Goal: Information Seeking & Learning: Check status

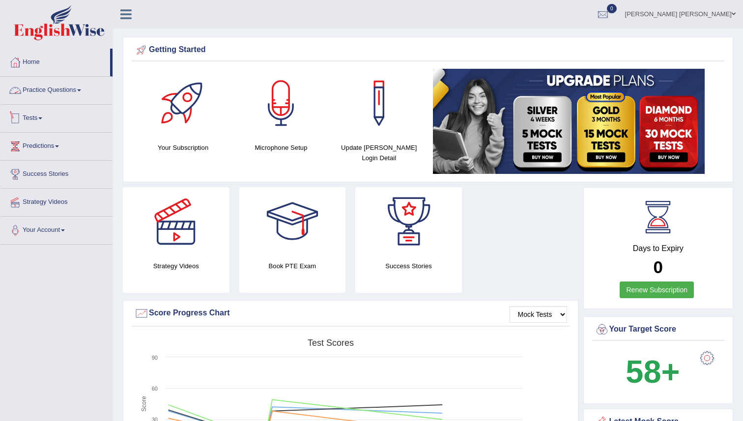
click at [44, 115] on link "Tests" at bounding box center [56, 117] width 112 height 25
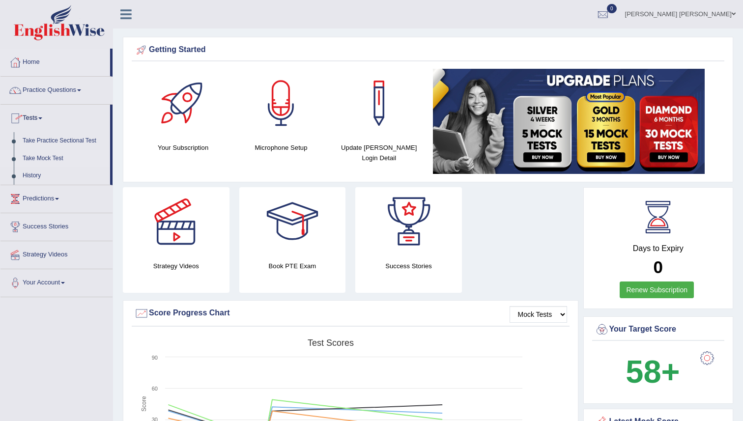
click at [48, 161] on link "Take Mock Test" at bounding box center [64, 159] width 92 height 18
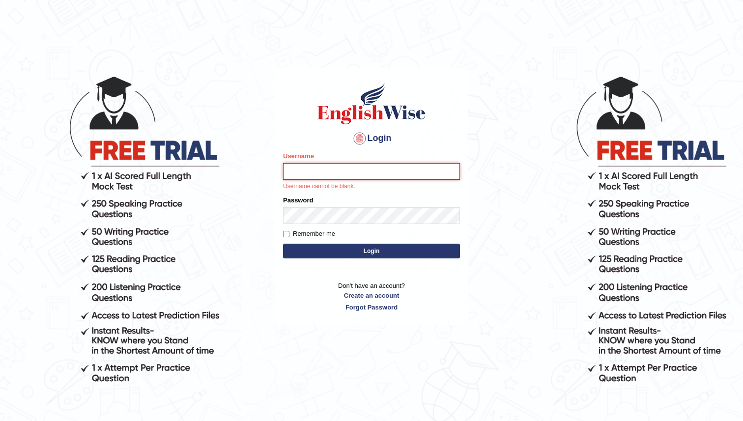
type input "maratais_parramatta"
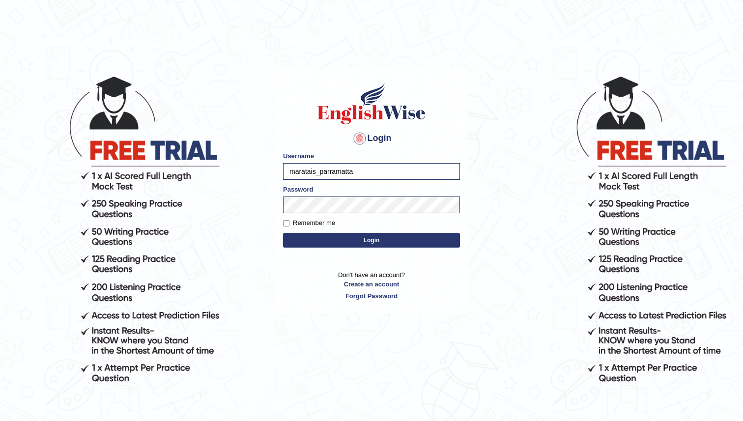
click at [390, 243] on button "Login" at bounding box center [371, 240] width 177 height 15
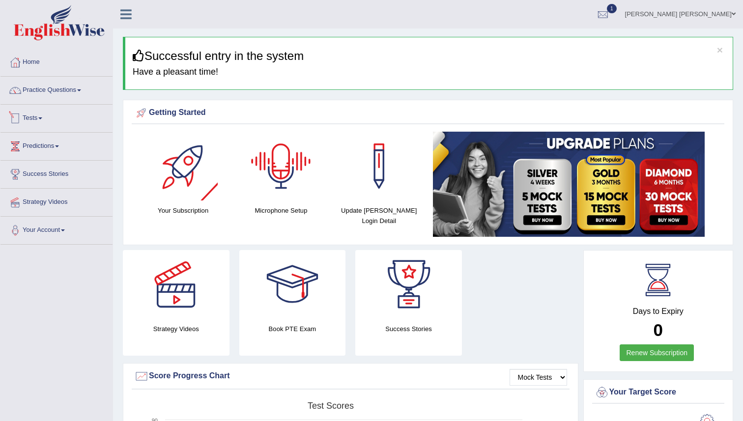
click at [42, 117] on span at bounding box center [40, 118] width 4 height 2
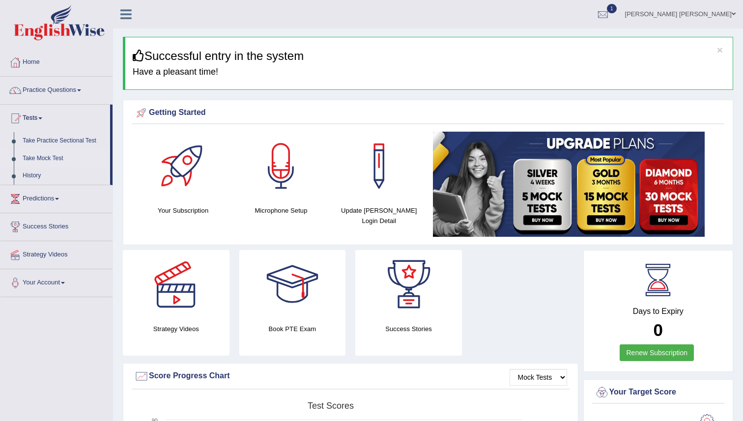
click at [48, 156] on link "Take Mock Test" at bounding box center [64, 159] width 92 height 18
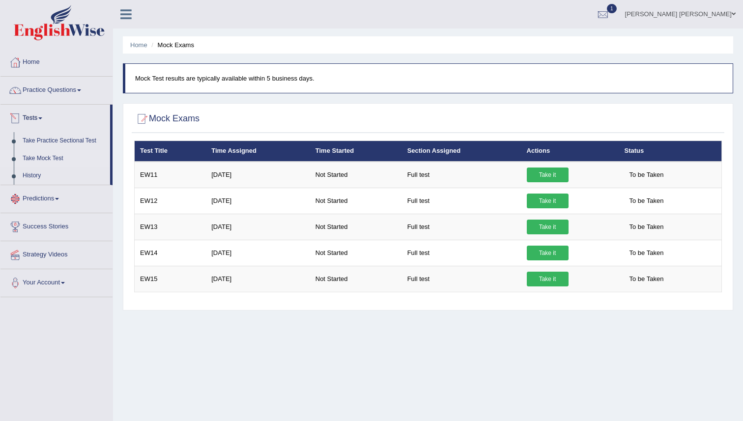
click at [55, 200] on link "Predictions" at bounding box center [56, 197] width 112 height 25
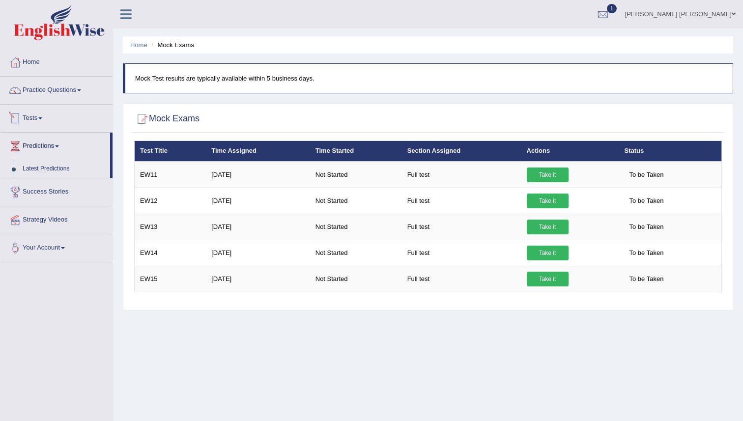
click at [35, 119] on link "Tests" at bounding box center [56, 117] width 112 height 25
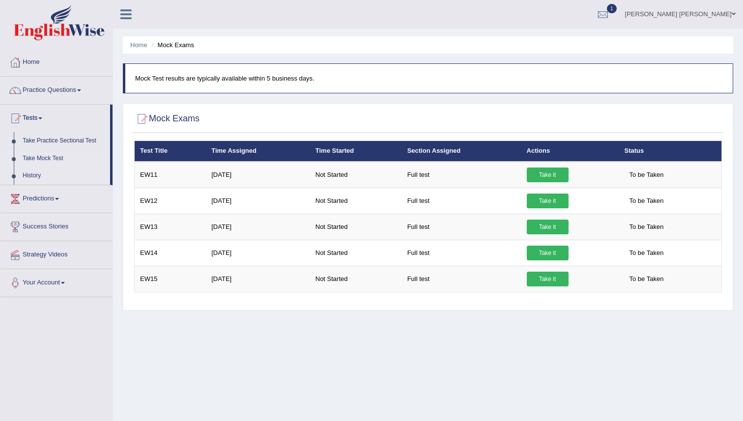
click at [32, 176] on link "History" at bounding box center [64, 176] width 92 height 18
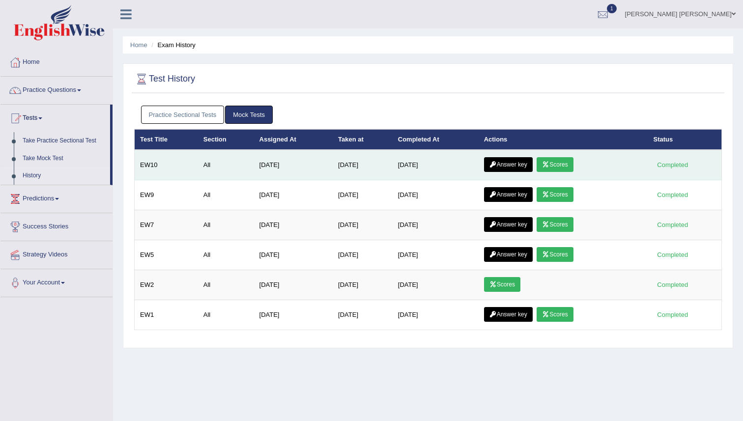
click at [552, 164] on link "Scores" at bounding box center [554, 164] width 36 height 15
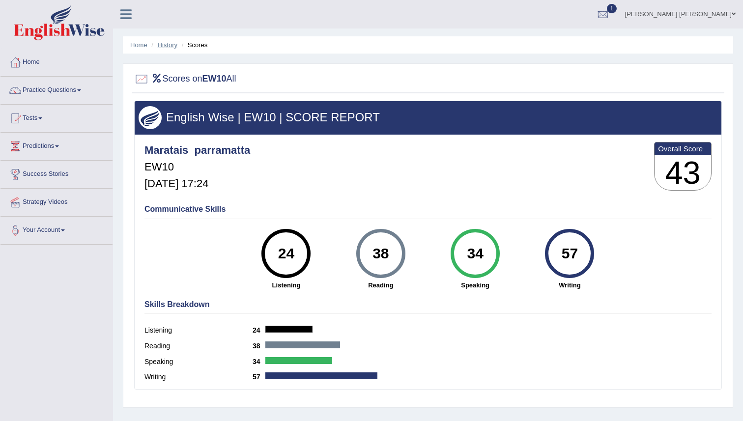
click at [172, 47] on link "History" at bounding box center [168, 44] width 20 height 7
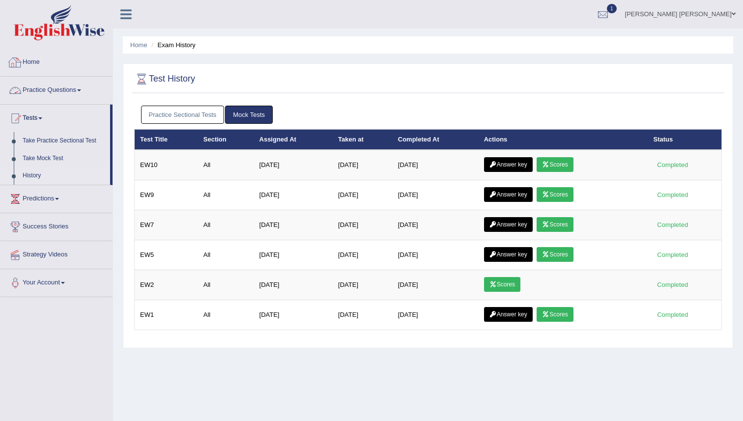
click at [164, 105] on div "Practice Sectional Tests Mock Tests" at bounding box center [428, 115] width 588 height 28
click at [164, 113] on link "Practice Sectional Tests" at bounding box center [183, 115] width 84 height 18
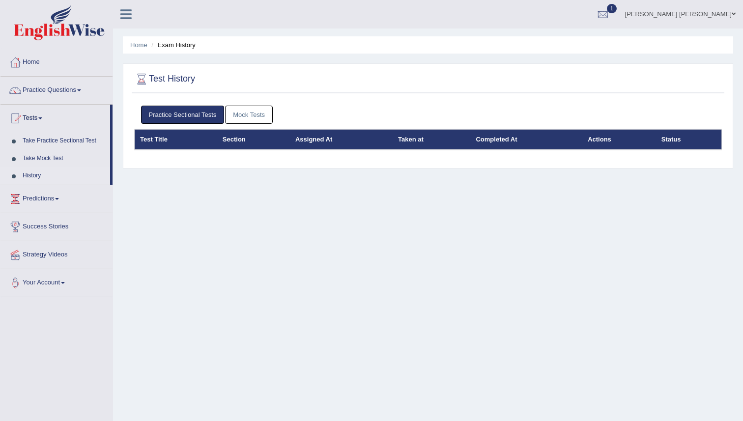
click at [231, 115] on link "Mock Tests" at bounding box center [249, 115] width 48 height 18
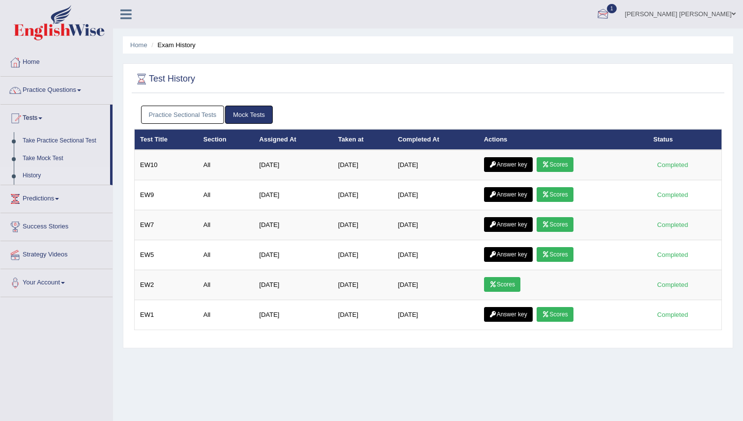
click at [610, 12] on div at bounding box center [602, 14] width 15 height 15
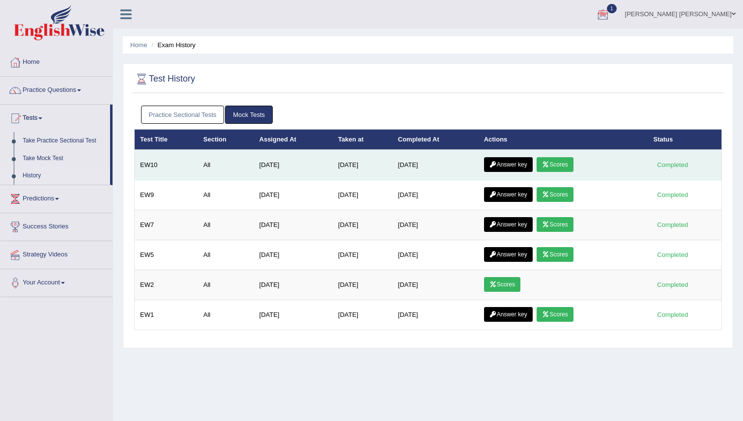
click at [502, 165] on link "Answer key" at bounding box center [508, 164] width 49 height 15
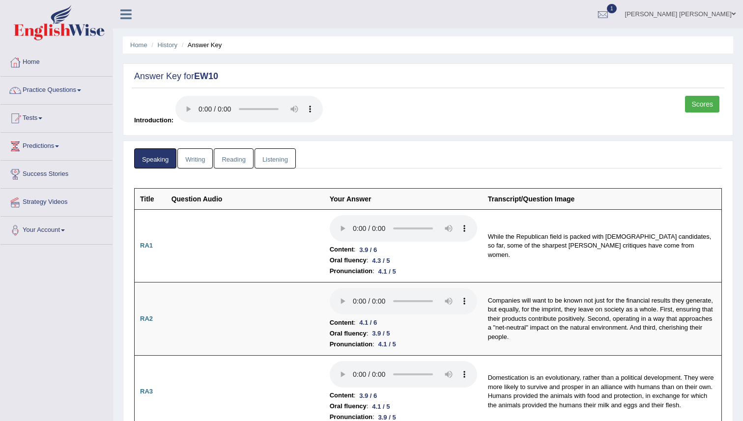
click at [198, 163] on link "Writing" at bounding box center [194, 158] width 35 height 20
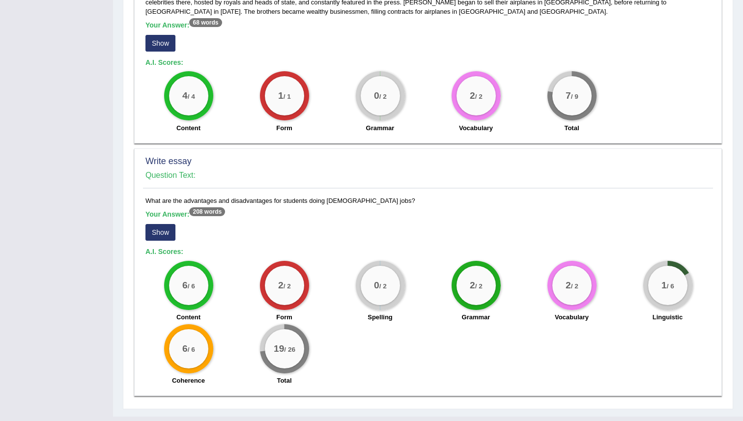
scroll to position [637, 0]
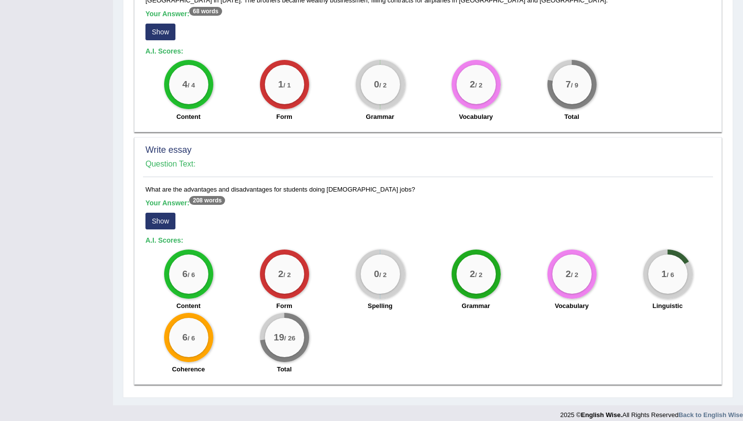
click at [153, 213] on button "Show" at bounding box center [160, 221] width 30 height 17
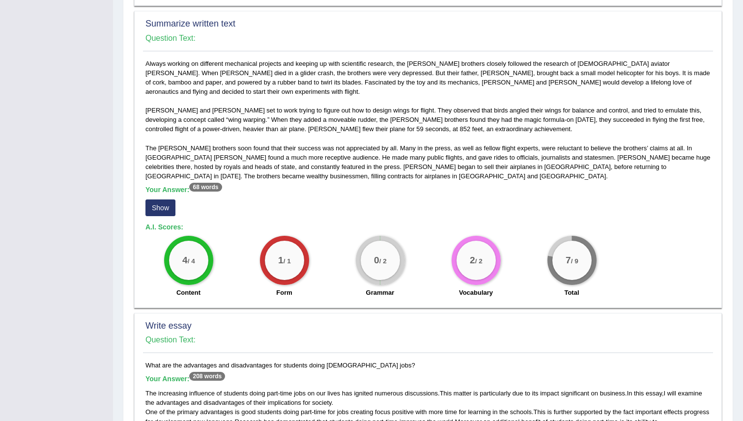
scroll to position [450, 0]
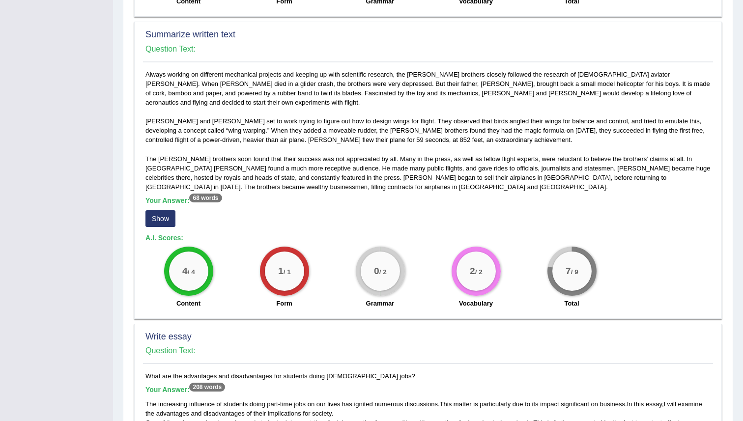
click at [167, 210] on button "Show" at bounding box center [160, 218] width 30 height 17
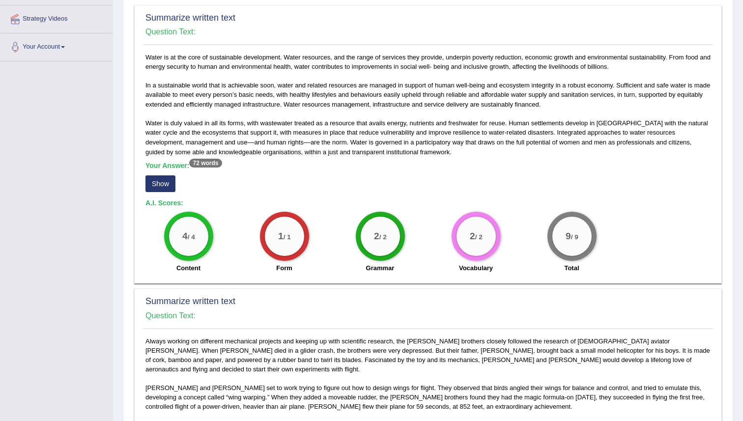
scroll to position [0, 0]
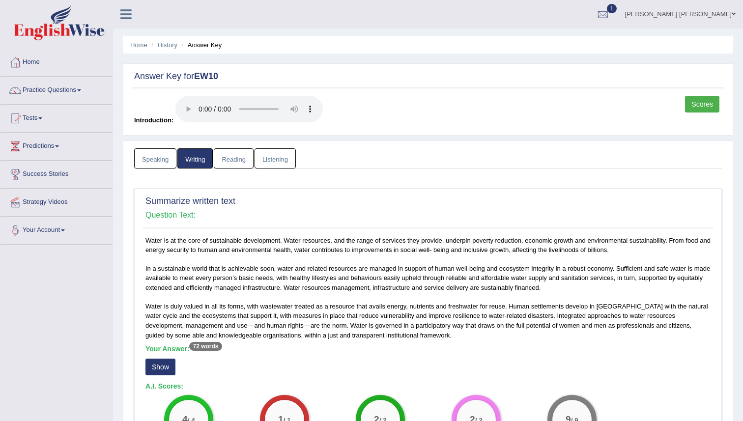
click at [167, 367] on button "Show" at bounding box center [160, 367] width 30 height 17
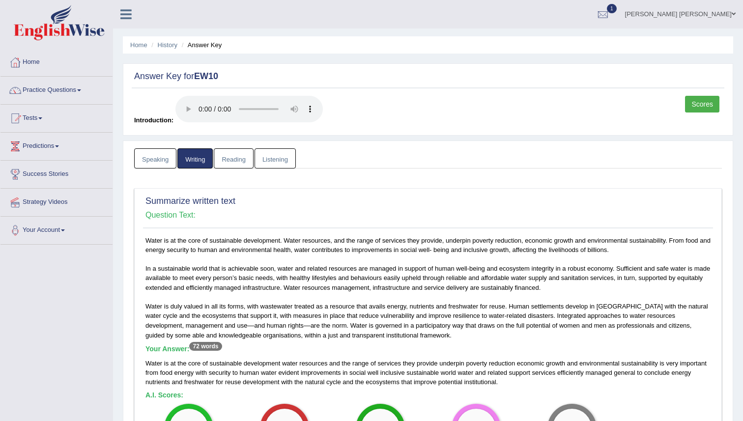
click at [244, 160] on link "Reading" at bounding box center [233, 158] width 39 height 20
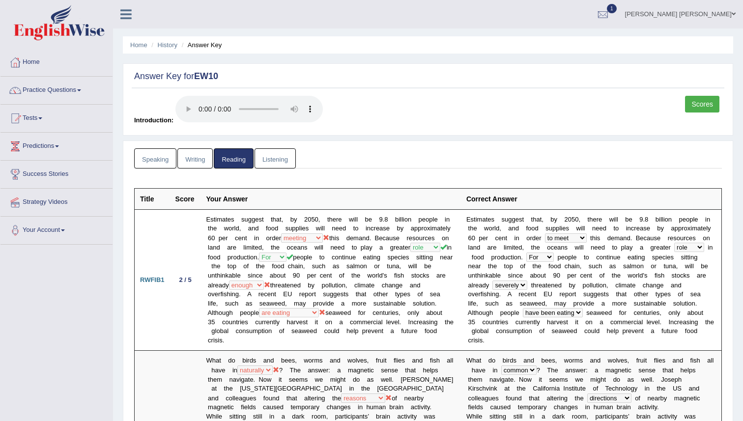
click at [288, 161] on link "Listening" at bounding box center [274, 158] width 41 height 20
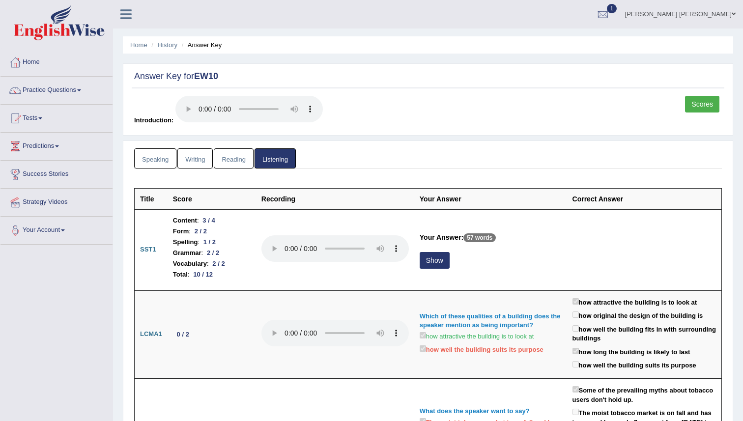
click at [156, 163] on link "Speaking" at bounding box center [155, 158] width 42 height 20
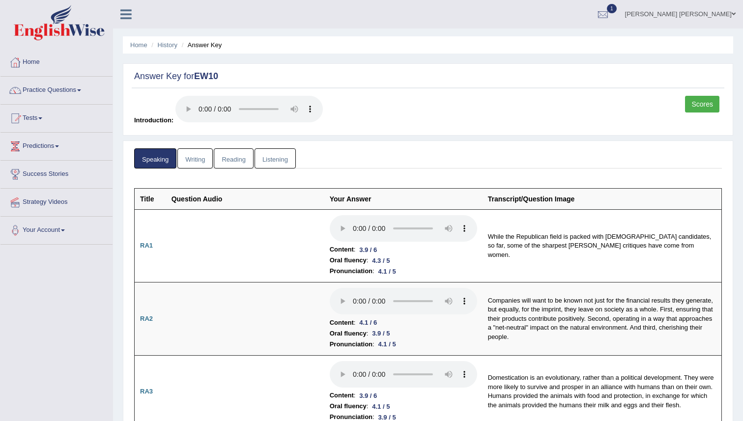
click at [198, 160] on link "Writing" at bounding box center [194, 158] width 35 height 20
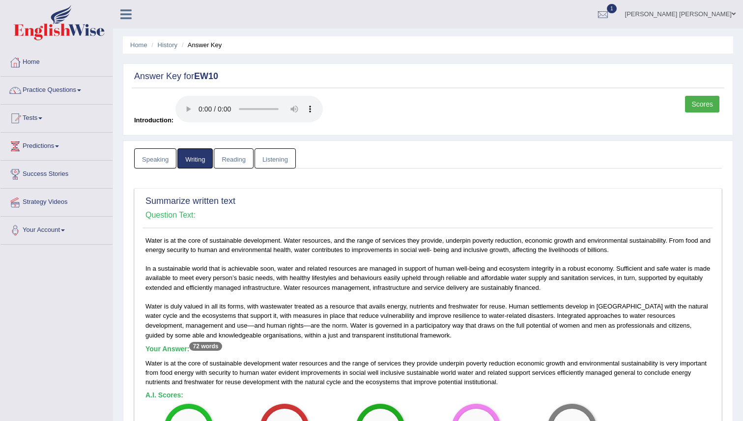
click at [230, 163] on link "Reading" at bounding box center [233, 158] width 39 height 20
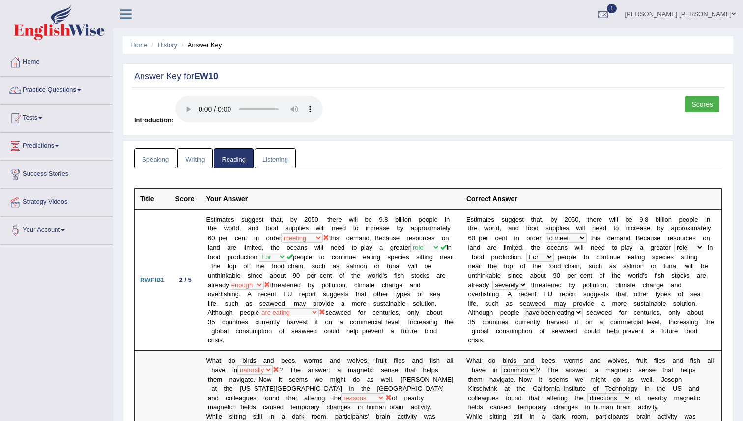
click at [271, 154] on link "Listening" at bounding box center [274, 158] width 41 height 20
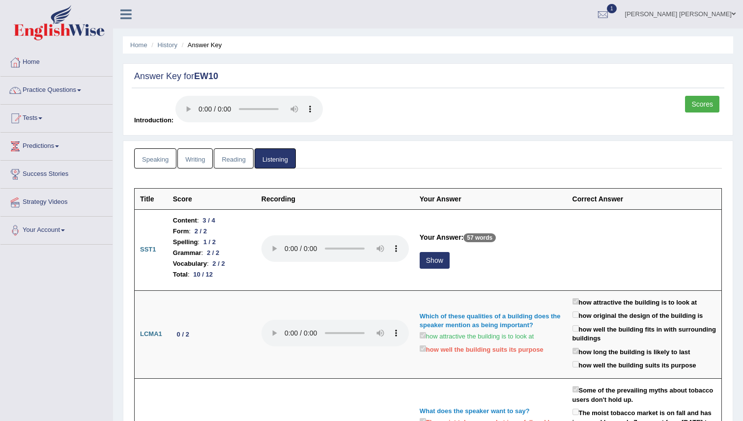
click at [164, 159] on link "Speaking" at bounding box center [155, 158] width 42 height 20
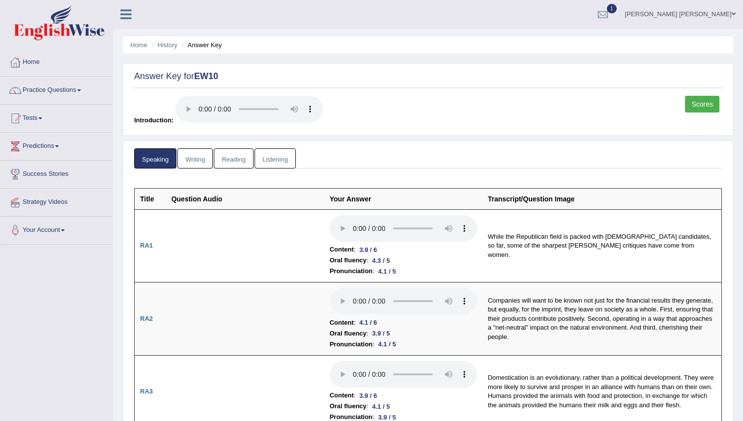
click at [702, 105] on link "Scores" at bounding box center [702, 104] width 34 height 17
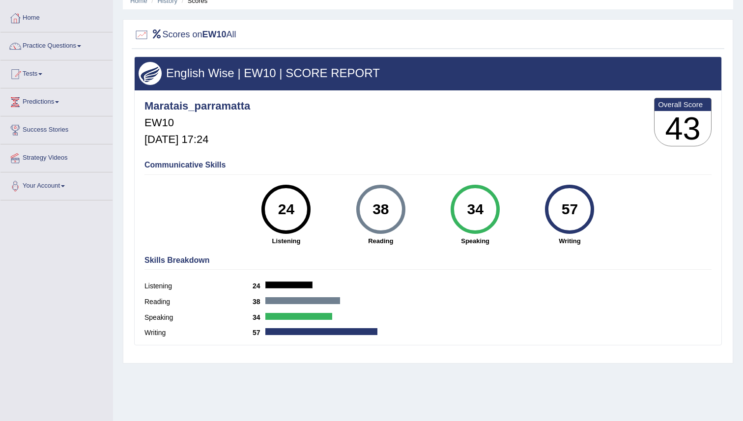
scroll to position [44, 0]
